Goal: Task Accomplishment & Management: Complete application form

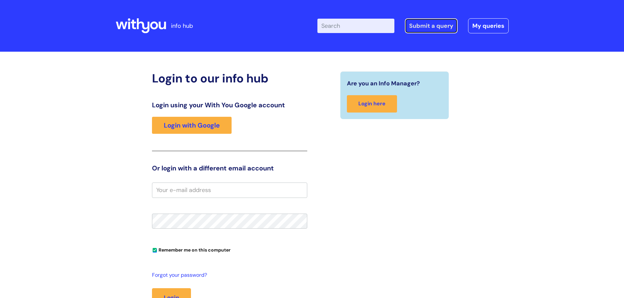
click at [413, 23] on link "Submit a query" at bounding box center [431, 25] width 53 height 15
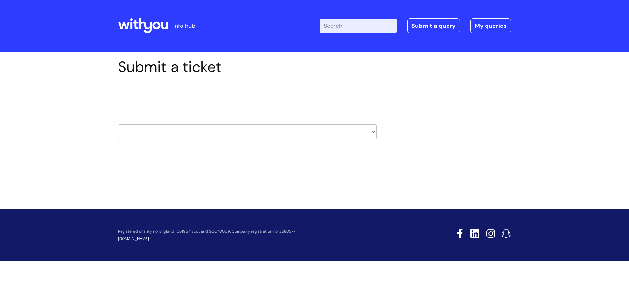
click at [372, 130] on select "HR / People IT and Support Clinical Drug Alerts Finance Accounts Data Support T…" at bounding box center [247, 131] width 259 height 15
select select "it_and_support"
click at [118, 124] on select "HR / People IT and Support Clinical Drug Alerts Finance Accounts Data Support T…" at bounding box center [247, 131] width 259 height 15
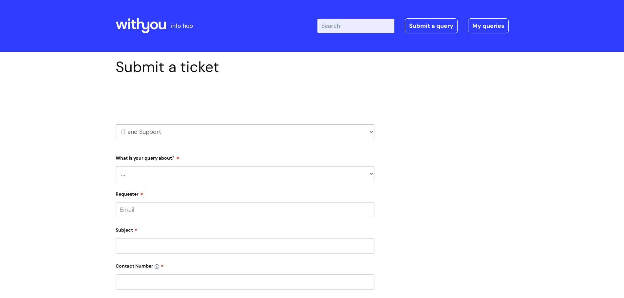
click at [369, 173] on select "... Mobile Phone Reset & MFA Accounts, Starters and Leavers IT Hardware issue I…" at bounding box center [245, 173] width 259 height 15
select select "System/software"
click at [116, 166] on select "... Mobile Phone Reset & MFA Accounts, Starters and Leavers IT Hardware issue I…" at bounding box center [245, 173] width 259 height 15
click at [372, 207] on select "... Halo PCMIS Iaptus NHS Email CJSM Email Mitel Another System Google (Workspa…" at bounding box center [247, 207] width 253 height 15
select select "Google (Workspace)"
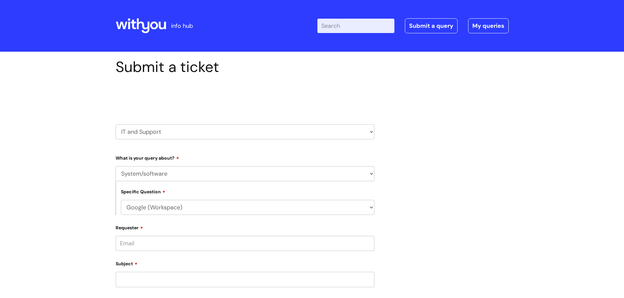
click at [121, 200] on select "... Halo PCMIS Iaptus NHS Email CJSM Email Mitel Another System Google (Workspa…" at bounding box center [247, 207] width 253 height 15
click at [370, 237] on select "... I’d like to add/remove user(s) to a shared email inbox I’d like to add/remo…" at bounding box center [247, 241] width 253 height 15
select select "I’d like to add/remove user(s) to a shared drive or make a change to a shared d…"
click at [121, 234] on select "... I’d like to add/remove user(s) to a shared email inbox I’d like to add/remo…" at bounding box center [247, 241] width 253 height 15
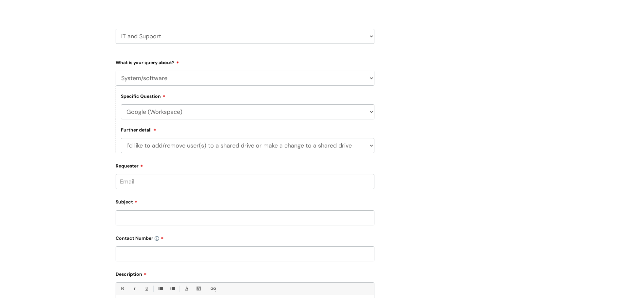
scroll to position [98, 0]
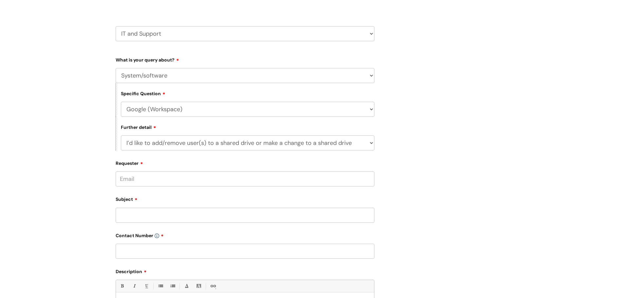
click at [200, 178] on input "Requester" at bounding box center [245, 179] width 259 height 15
type input "tracey.maries@wearewithyou.org.uk"
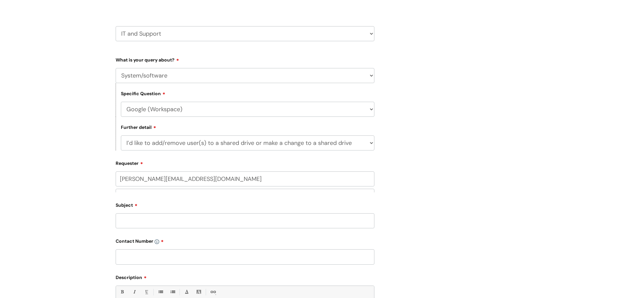
click at [165, 213] on div "Subject" at bounding box center [245, 214] width 259 height 29
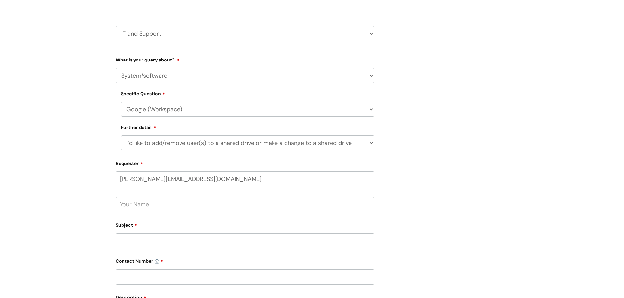
click at [169, 206] on input "text" at bounding box center [245, 204] width 259 height 15
type input "Tracey Maries"
click at [159, 243] on input "Subject" at bounding box center [245, 240] width 259 height 15
type input "Access to Stoke Clinical Drive"
click at [240, 281] on input "text" at bounding box center [245, 276] width 259 height 15
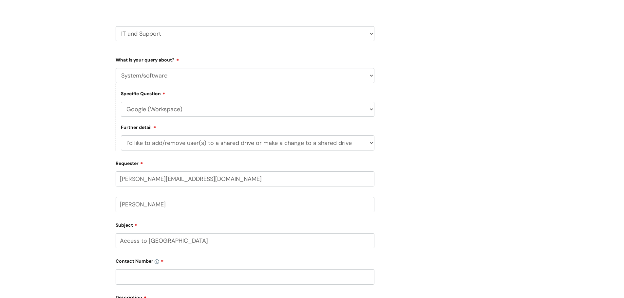
paste input "07866 996 539"
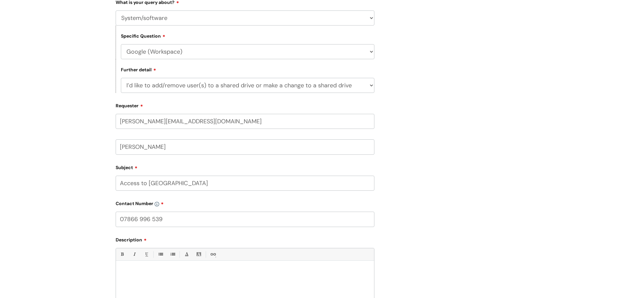
scroll to position [164, 0]
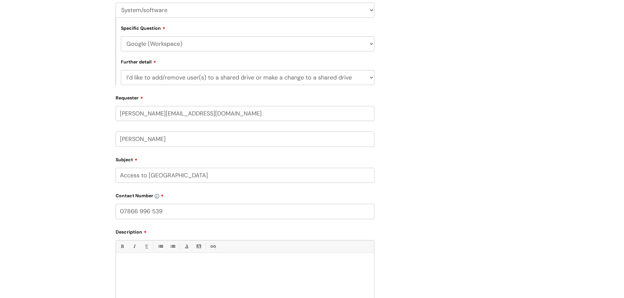
type input "07866 996 539"
click at [149, 257] on div at bounding box center [245, 278] width 258 height 45
click at [160, 277] on p "Could you please" at bounding box center [245, 276] width 248 height 6
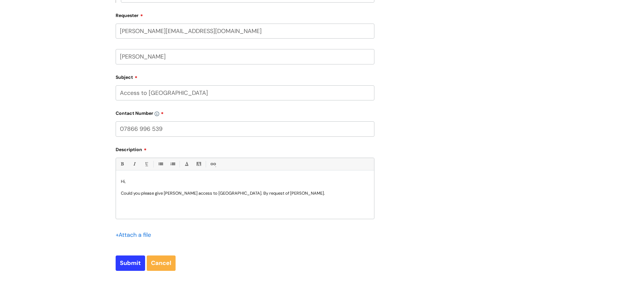
scroll to position [262, 0]
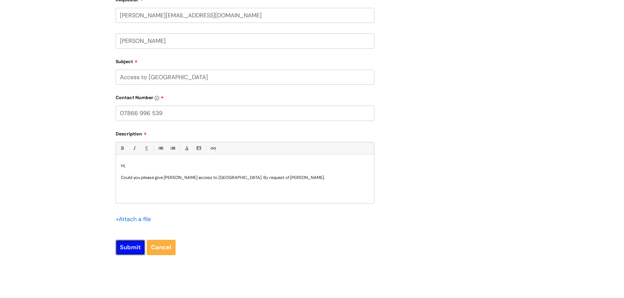
click at [122, 248] on input "Submit" at bounding box center [130, 247] width 29 height 15
type input "Please Wait..."
